Goal: Use online tool/utility: Utilize a website feature to perform a specific function

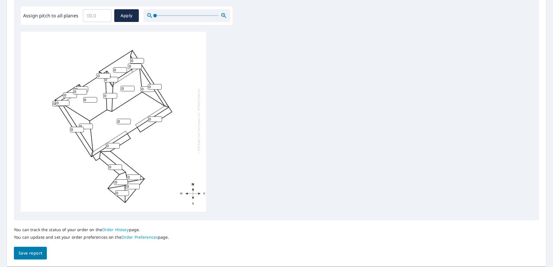
scroll to position [161, 0]
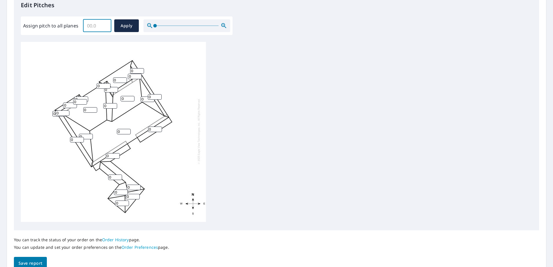
click at [95, 26] on input "Assign pitch to all planes" at bounding box center [97, 26] width 28 height 16
type input "6"
click at [121, 27] on span "Apply" at bounding box center [126, 25] width 15 height 7
type input "6"
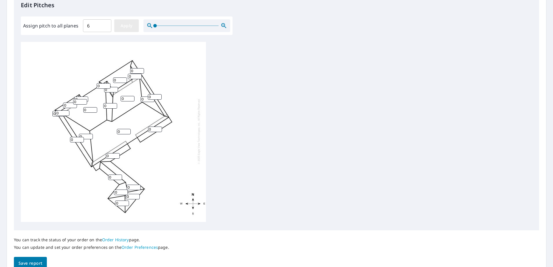
type input "6"
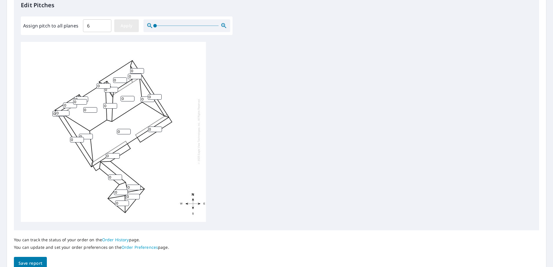
type input "6"
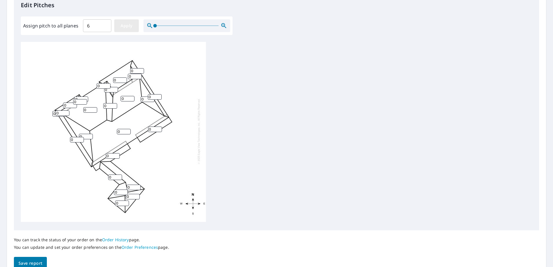
type input "6"
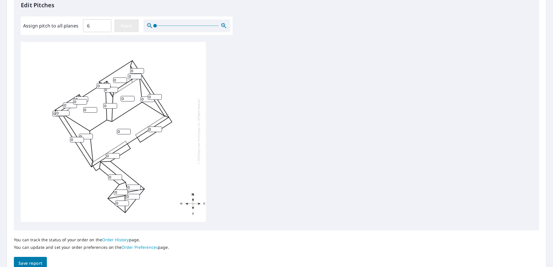
type input "6"
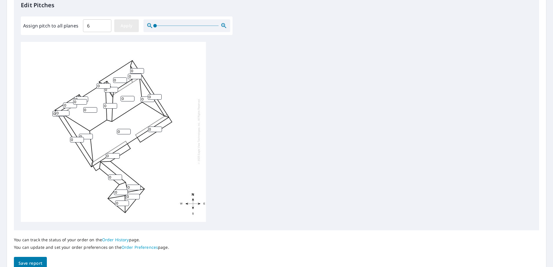
type input "6"
click at [84, 138] on input "6" at bounding box center [86, 137] width 14 height 5
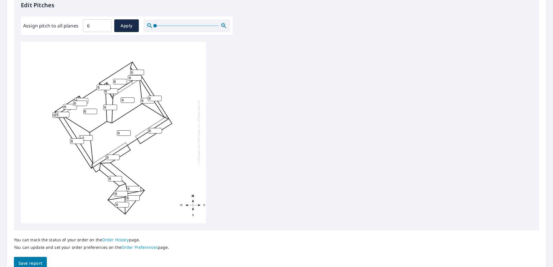
type input "12"
drag, startPoint x: 145, startPoint y: 101, endPoint x: 134, endPoint y: 101, distance: 11.6
click at [134, 101] on div "6 6 6 6 12 6 6 6 6 6 6 6 6 6 6 6 6 6 6 6 6 6 6 6 6" at bounding box center [113, 133] width 185 height 182
type input "12"
drag, startPoint x: 109, startPoint y: 108, endPoint x: 82, endPoint y: 108, distance: 27.2
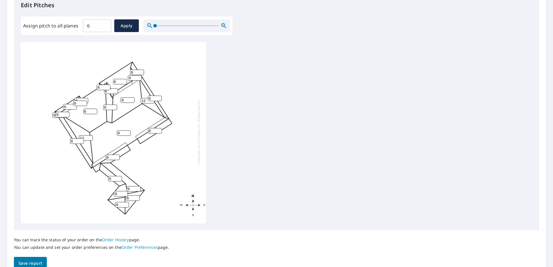
click at [82, 108] on div "6 6 6 6 12 6 6 6 12 6 6 6 6 6 6 6 6 6 6 6 6 6 6 6 6" at bounding box center [113, 133] width 185 height 182
type input "12"
click at [168, 159] on div "6 6 6 6 12 6 6 6 12 6 6 12 6 6 6 6 6 6 6 6 6 6 6 6 6" at bounding box center [113, 133] width 185 height 182
click at [36, 264] on span "Save report" at bounding box center [31, 263] width 24 height 7
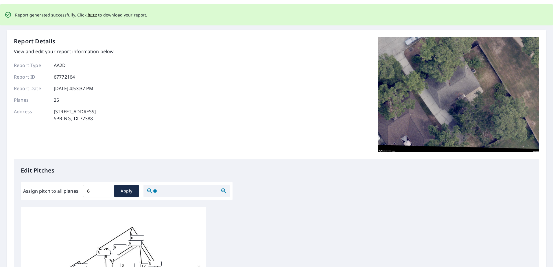
scroll to position [0, 0]
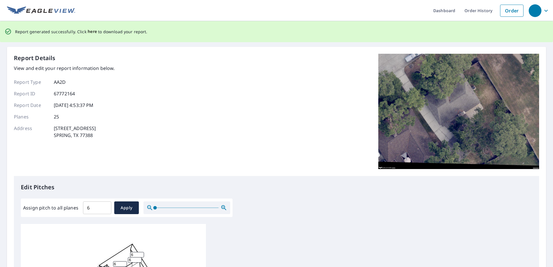
click at [88, 32] on span "here" at bounding box center [93, 31] width 10 height 7
